Goal: Task Accomplishment & Management: Complete application form

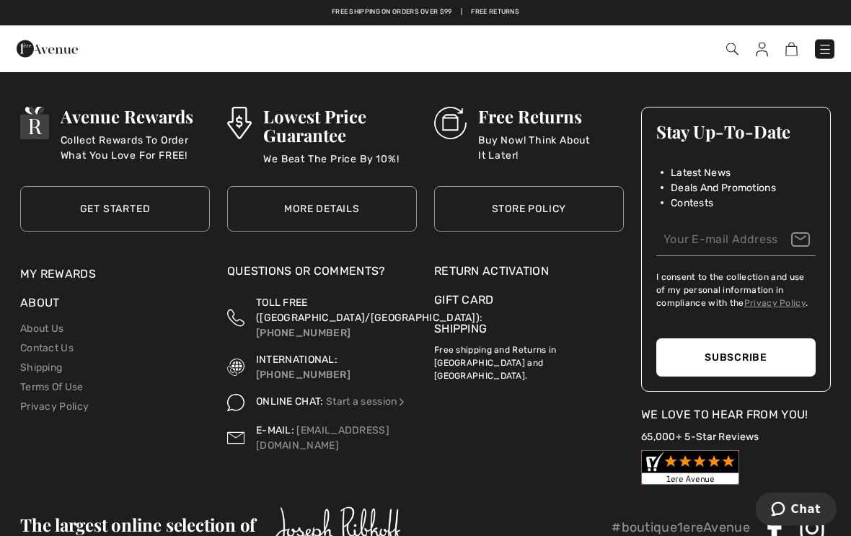
scroll to position [4546, 0]
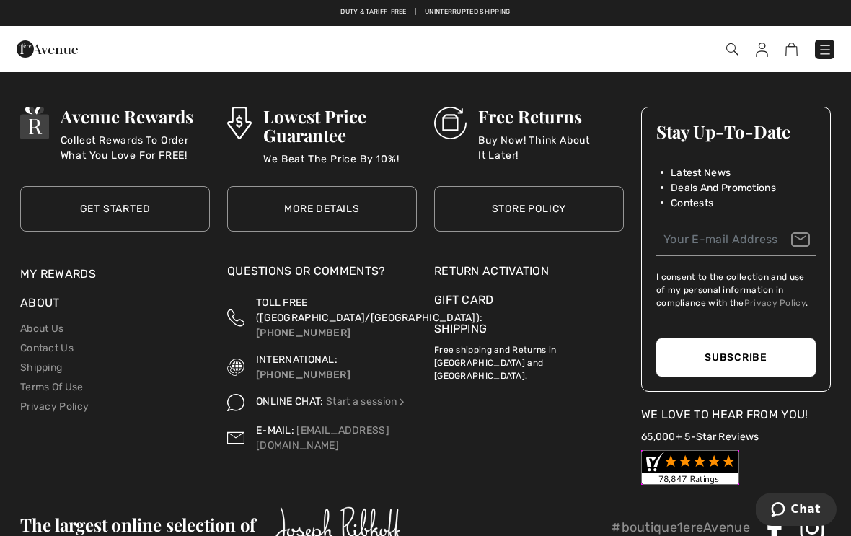
click at [520, 263] on div "Return Activation" at bounding box center [529, 271] width 190 height 17
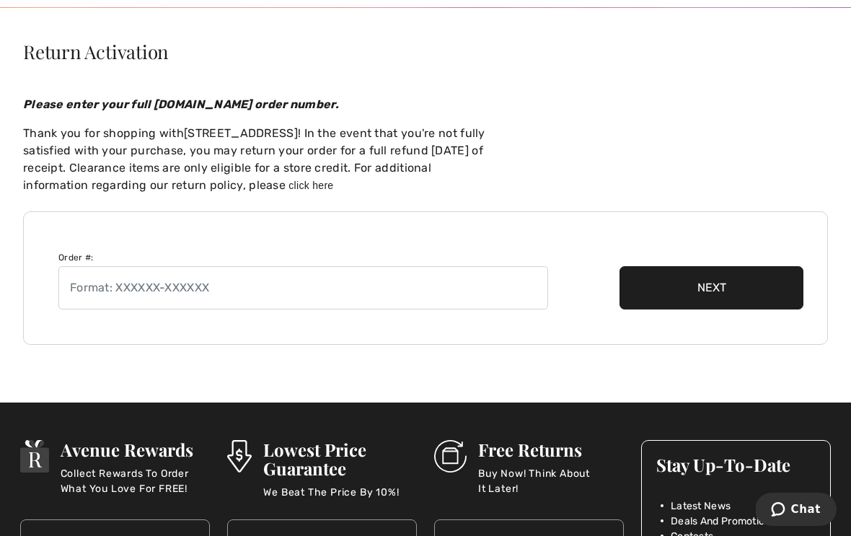
scroll to position [144, 0]
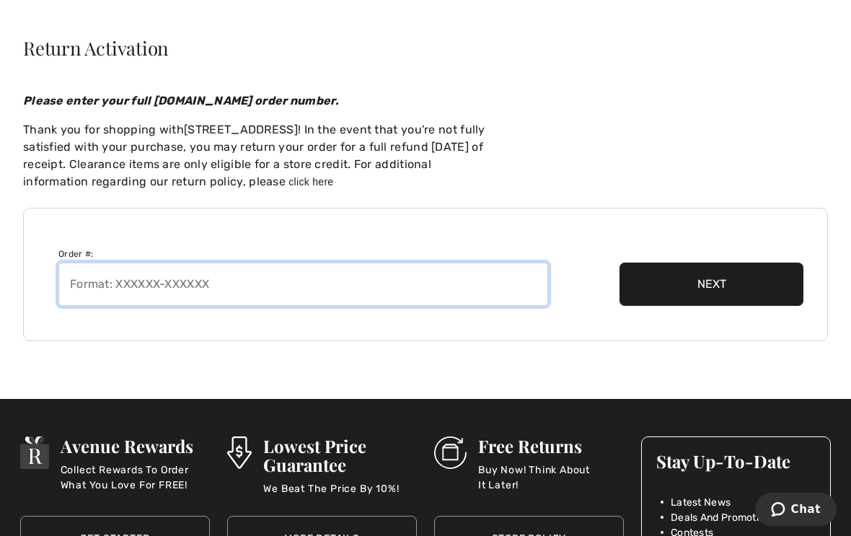
click at [264, 290] on input "text" at bounding box center [303, 284] width 490 height 43
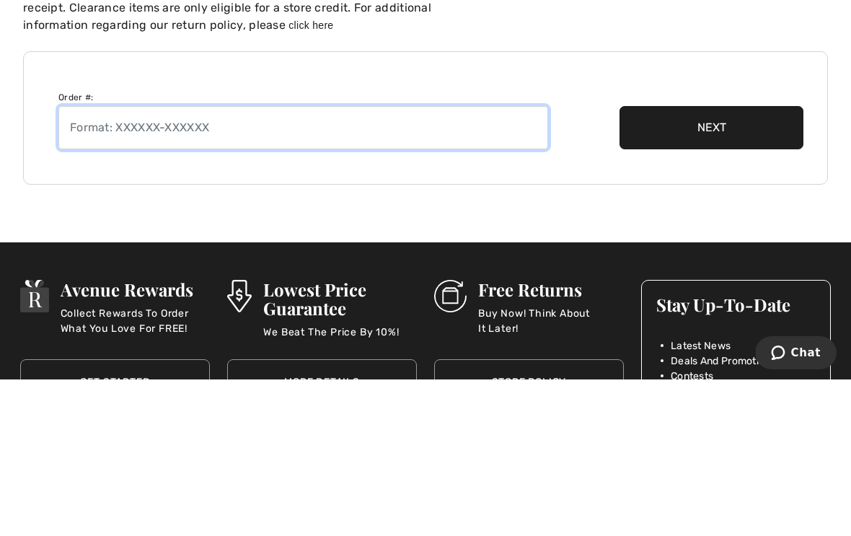
paste input "250818-1385937"
type input "250818-1385937"
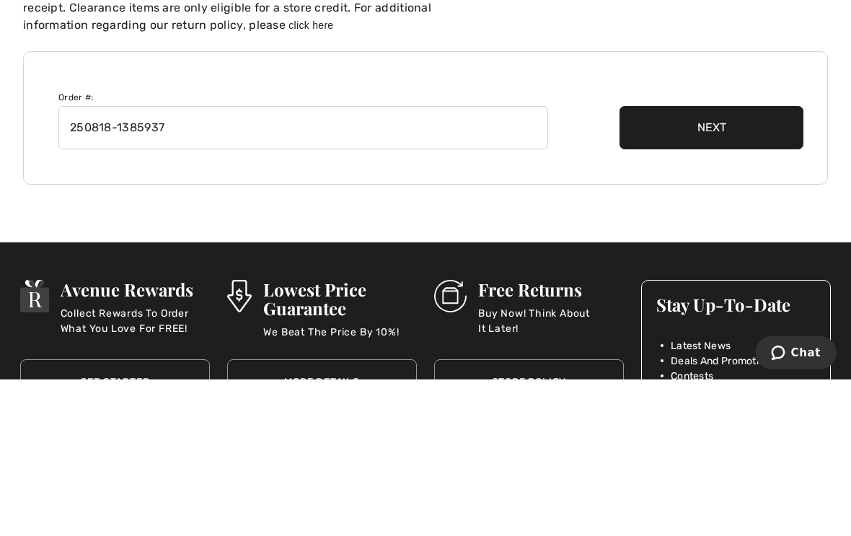
click at [762, 263] on button "Next" at bounding box center [712, 284] width 184 height 43
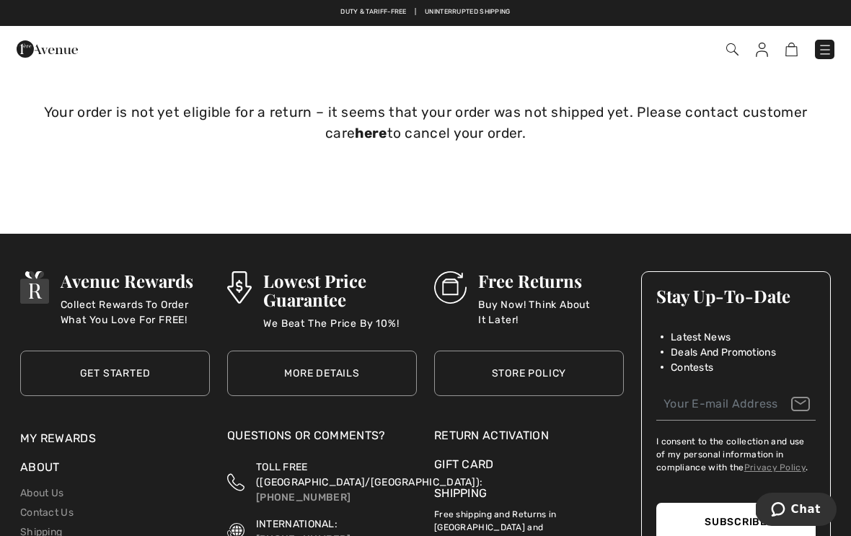
scroll to position [0, 0]
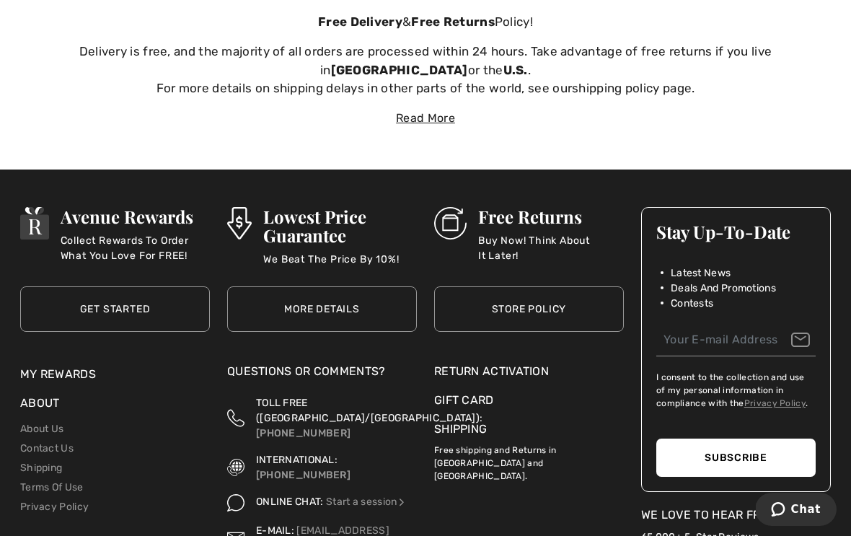
scroll to position [4628, 0]
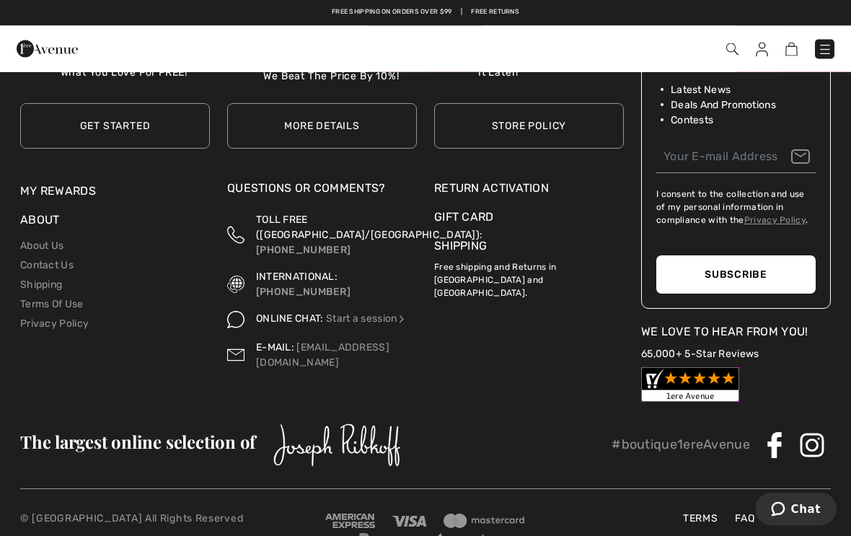
click at [519, 180] on div "Return Activation" at bounding box center [529, 188] width 190 height 17
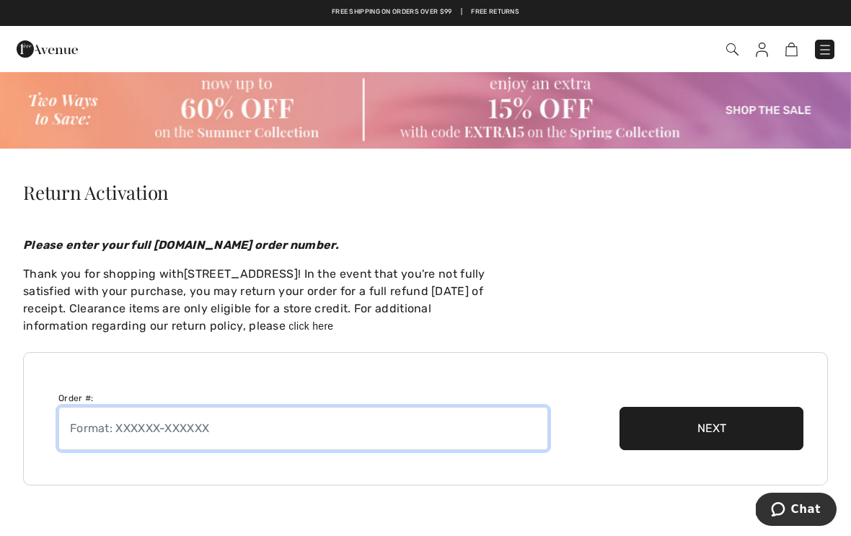
click at [260, 441] on input "text" at bounding box center [303, 428] width 490 height 43
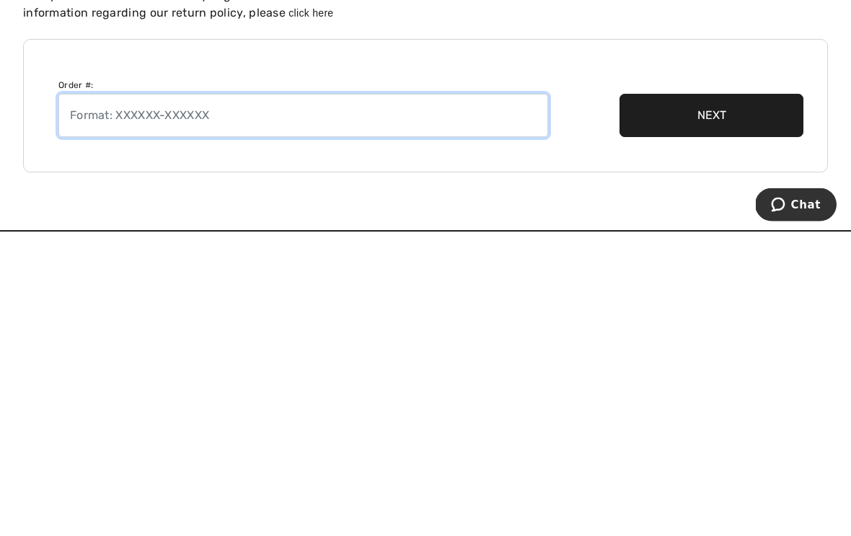
click at [245, 399] on input "text" at bounding box center [303, 420] width 490 height 43
paste input "250813-1370415"
type input "250813-1370415"
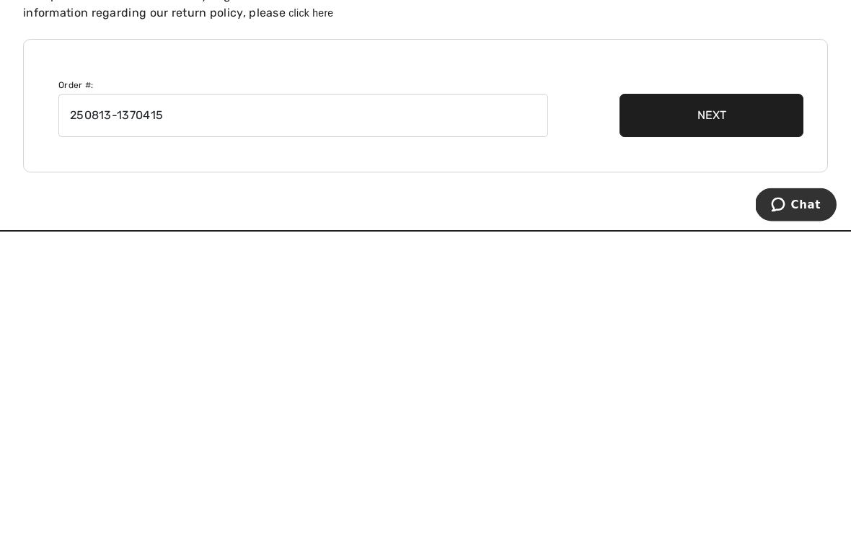
click at [749, 399] on button "Next" at bounding box center [712, 420] width 184 height 43
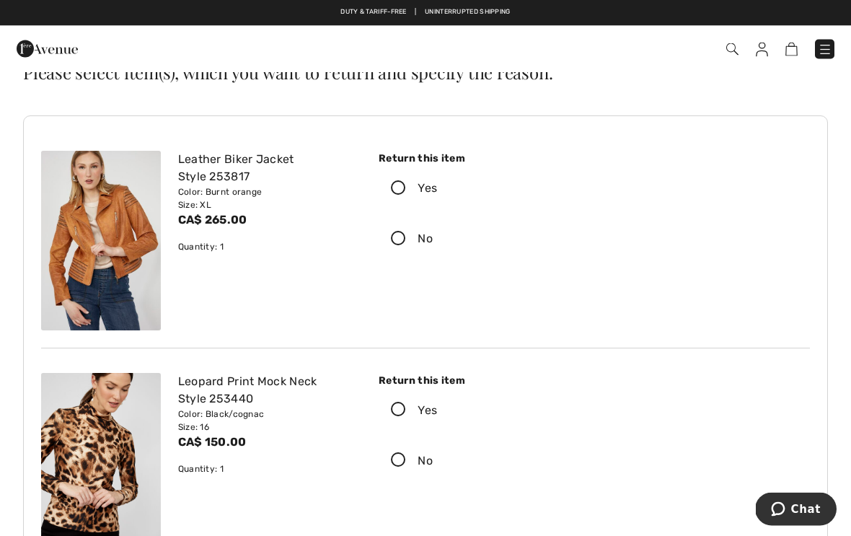
scroll to position [123, 0]
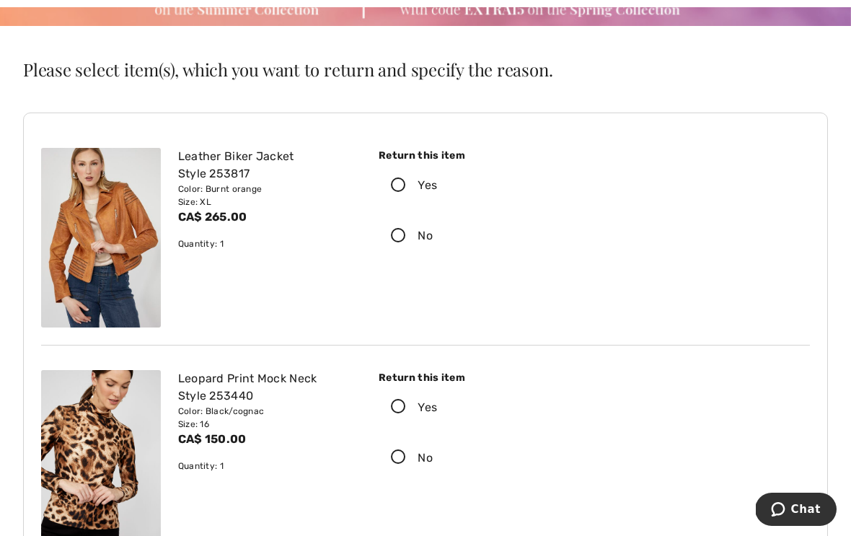
click at [401, 184] on icon at bounding box center [398, 185] width 38 height 15
click at [437, 184] on input "Yes" at bounding box center [441, 185] width 9 height 43
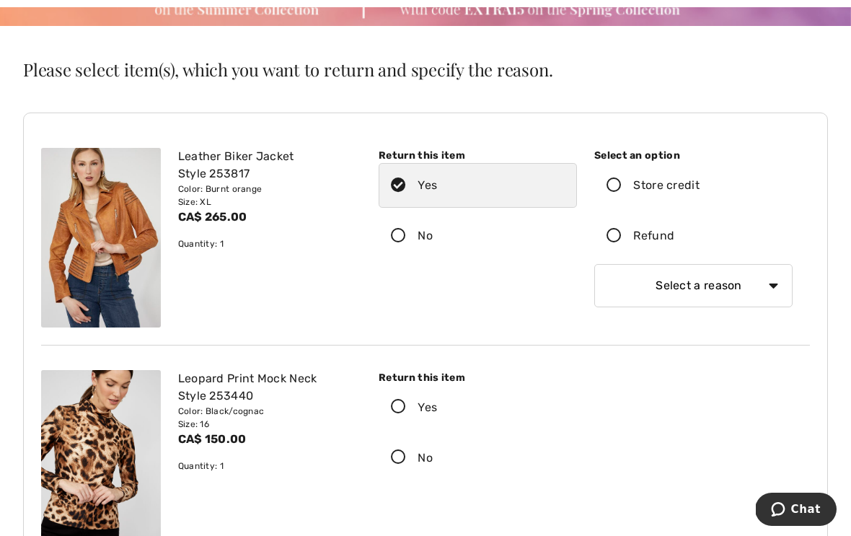
click at [605, 252] on label "Refund" at bounding box center [693, 236] width 198 height 45
click at [674, 252] on input "Refund" at bounding box center [678, 235] width 9 height 43
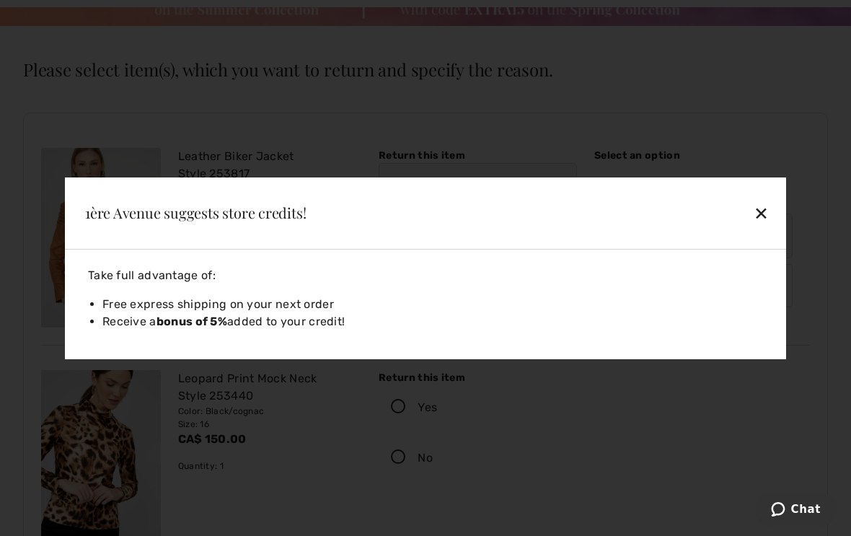
click at [756, 217] on div "✕" at bounding box center [692, 213] width 166 height 30
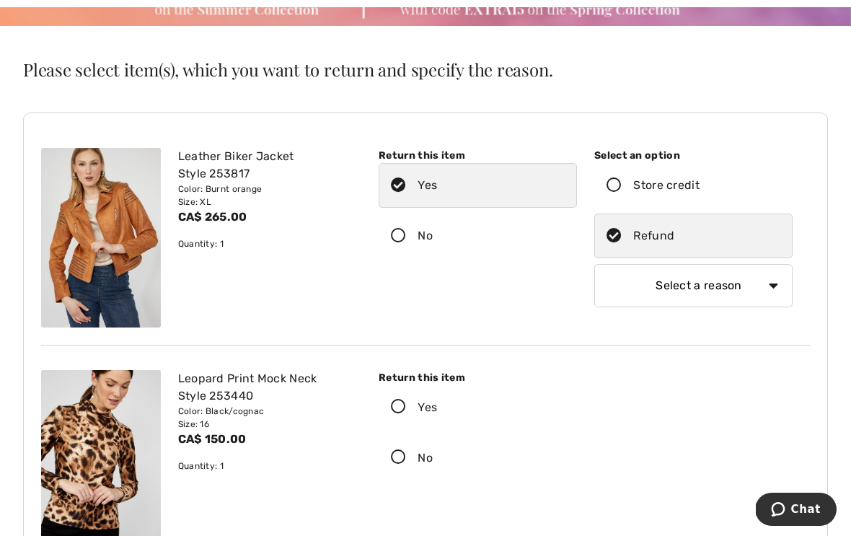
click at [765, 286] on select "Select a reason I received the wrong product or size My order arrived too late …" at bounding box center [693, 285] width 198 height 43
select select "6"
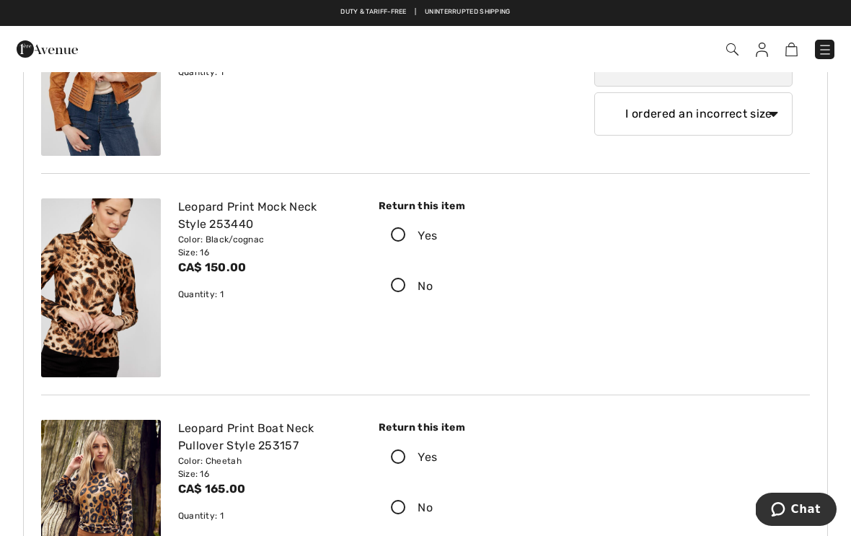
scroll to position [295, 0]
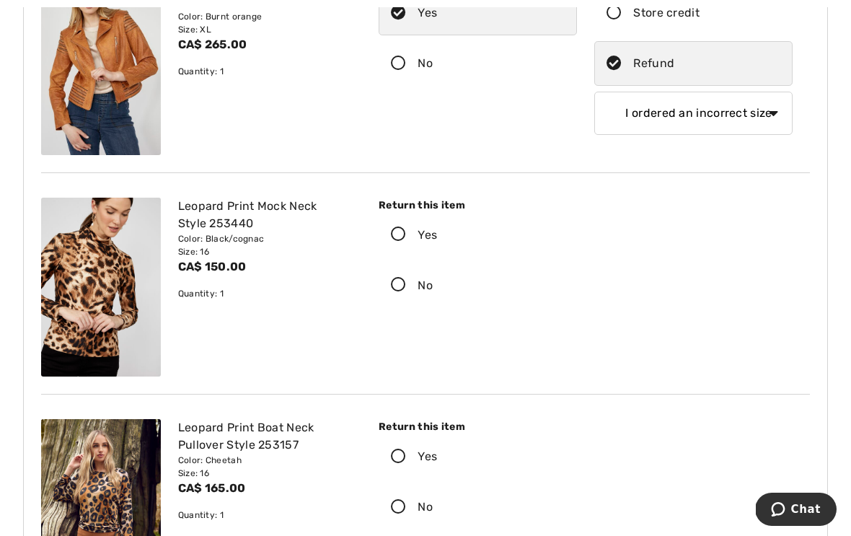
click at [400, 286] on icon at bounding box center [398, 285] width 38 height 15
click at [433, 286] on input "No" at bounding box center [437, 285] width 9 height 43
radio input "true"
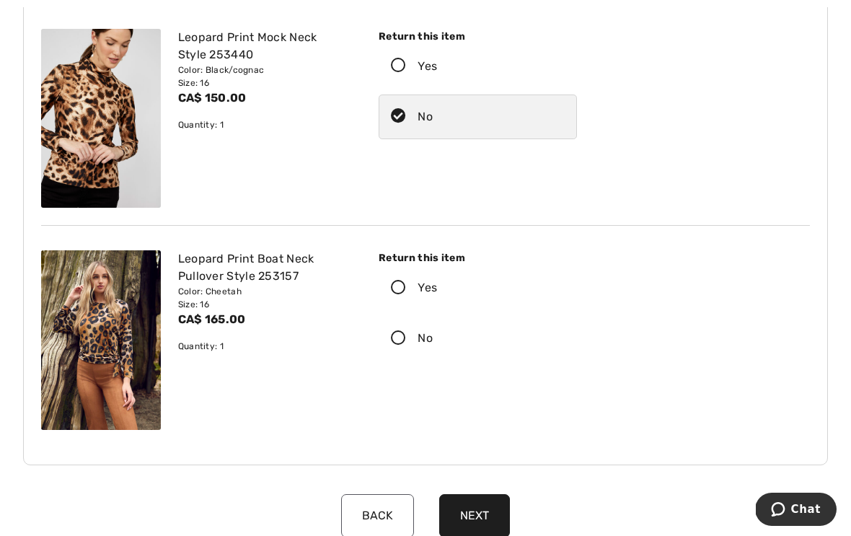
scroll to position [493, 0]
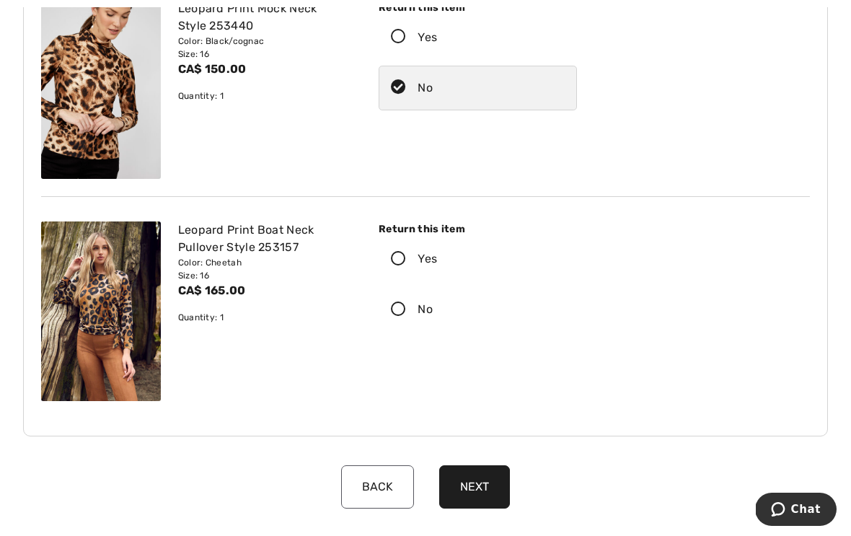
click at [398, 315] on icon at bounding box center [398, 309] width 38 height 15
click at [433, 315] on input "No" at bounding box center [437, 309] width 9 height 43
radio input "true"
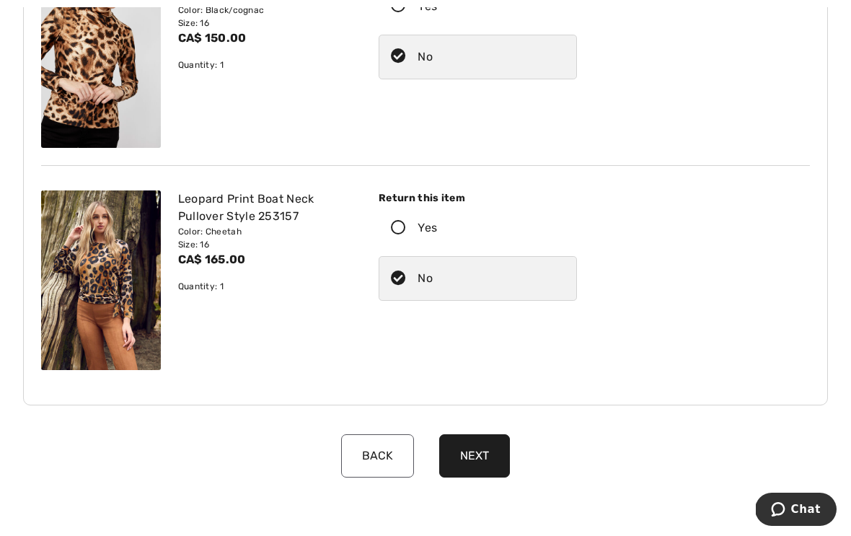
click at [470, 460] on button "Next" at bounding box center [474, 455] width 71 height 43
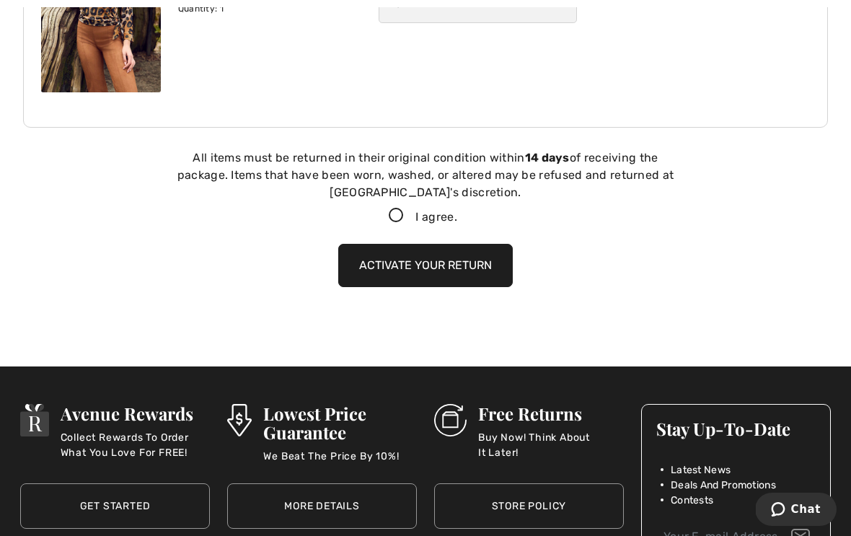
scroll to position [863, 0]
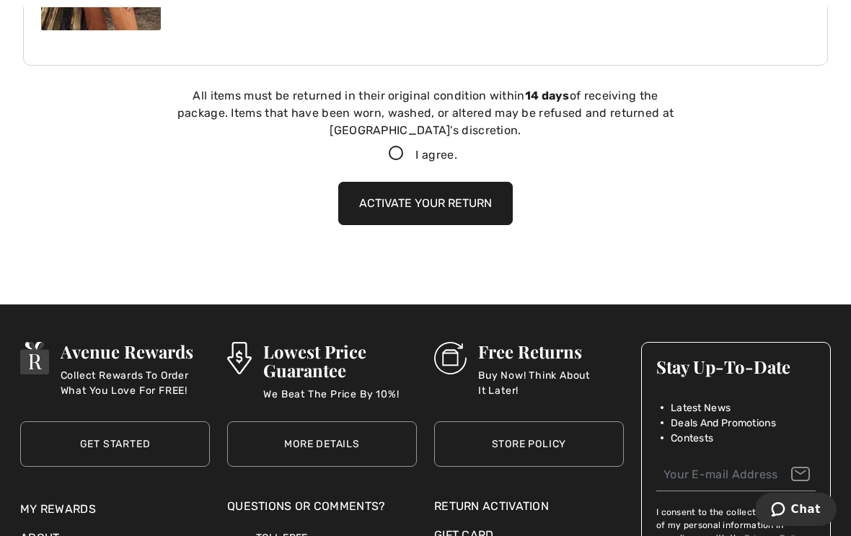
click at [391, 148] on icon at bounding box center [396, 153] width 38 height 15
click at [457, 149] on input "I agree." at bounding box center [461, 153] width 9 height 9
checkbox input "true"
click at [483, 208] on button "Activate your return" at bounding box center [425, 203] width 175 height 43
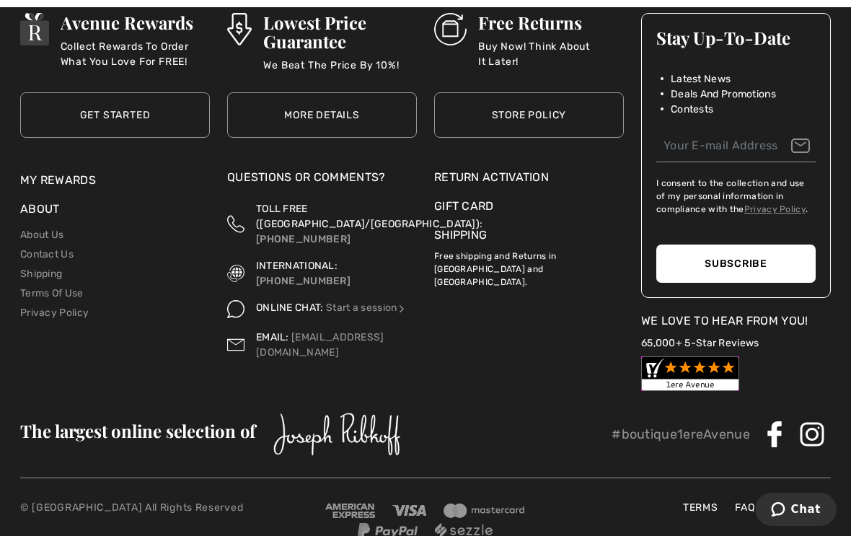
scroll to position [982, 0]
